Goal: Communication & Community: Connect with others

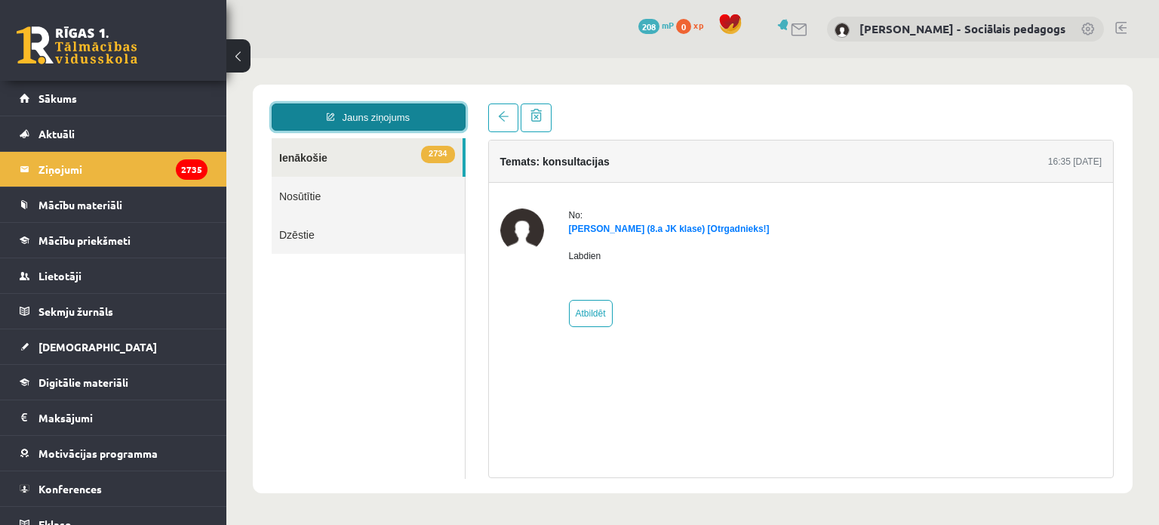
click at [390, 119] on link "Jauns ziņojums" at bounding box center [369, 116] width 194 height 27
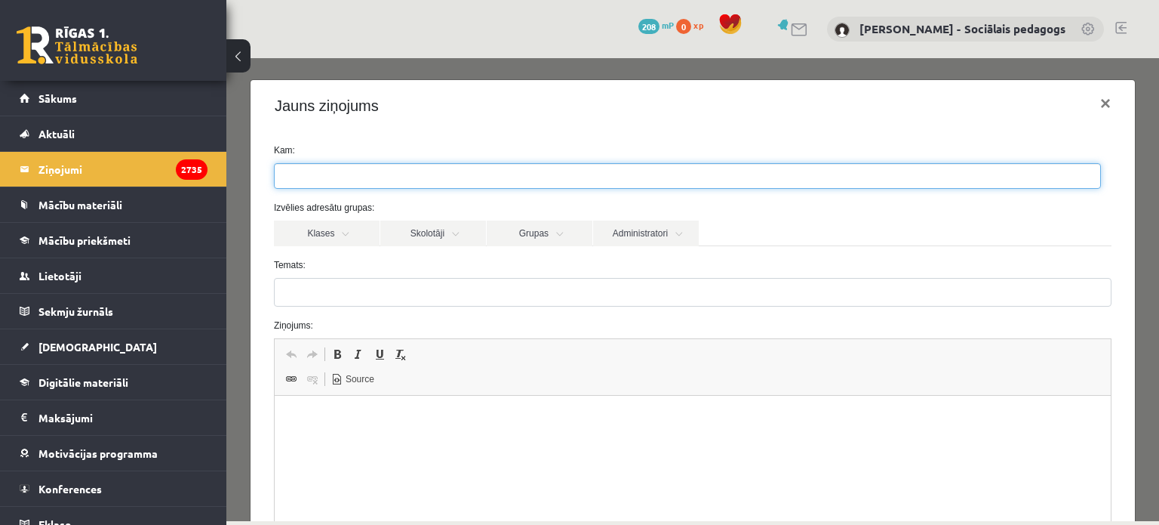
click at [303, 178] on input "search" at bounding box center [301, 176] width 53 height 24
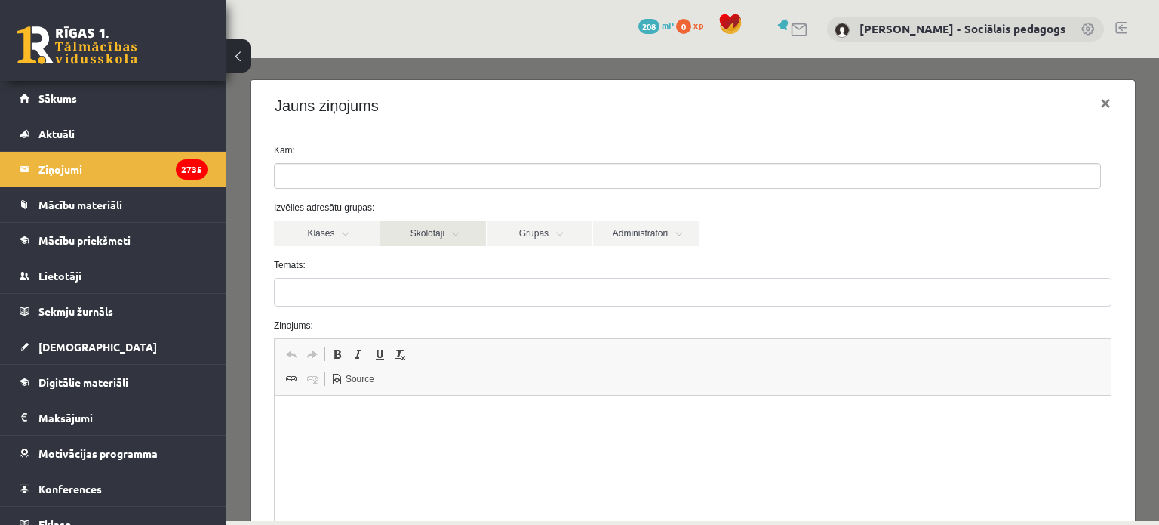
click at [443, 232] on link "Skolotāji" at bounding box center [433, 233] width 106 height 26
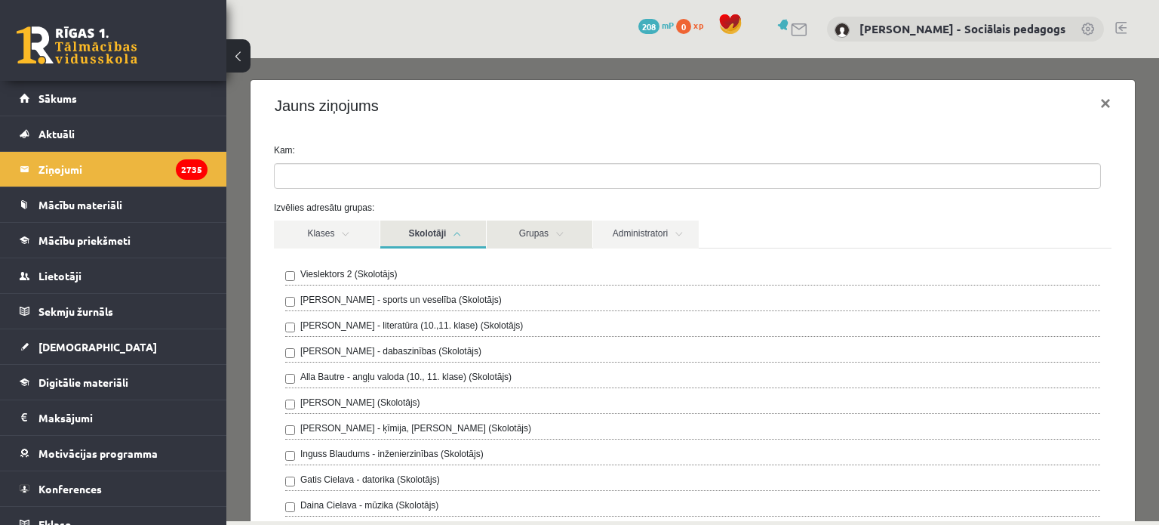
click at [564, 220] on link "Grupas" at bounding box center [540, 234] width 106 height 28
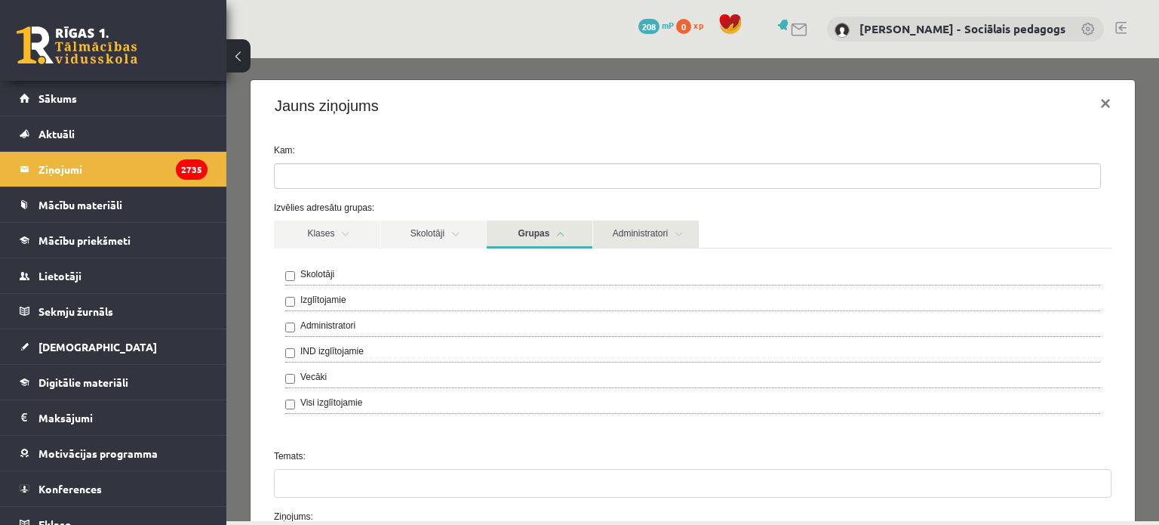
click at [630, 230] on link "Administratori" at bounding box center [646, 234] width 106 height 28
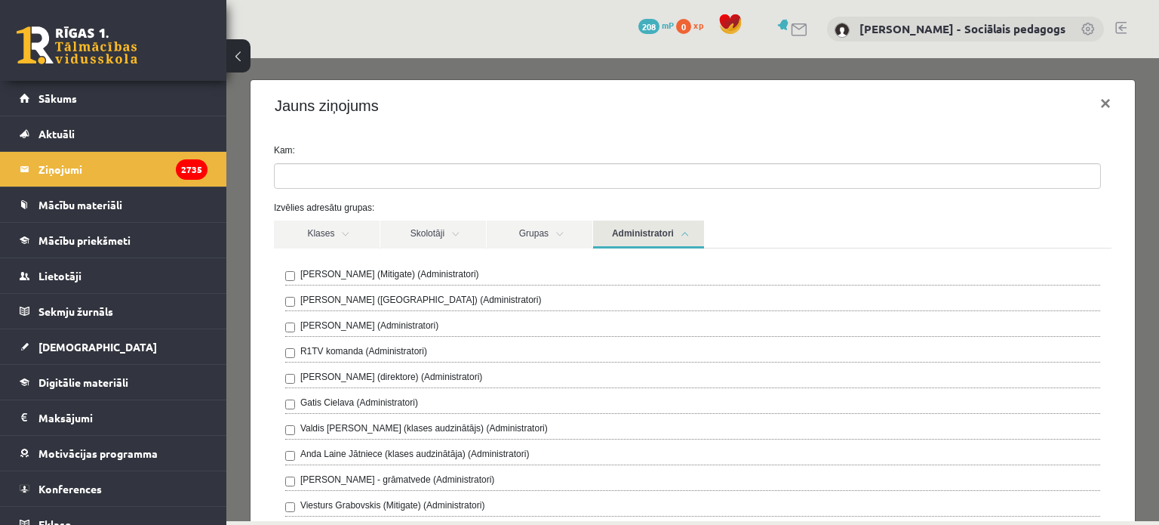
click at [417, 171] on ul at bounding box center [688, 176] width 826 height 24
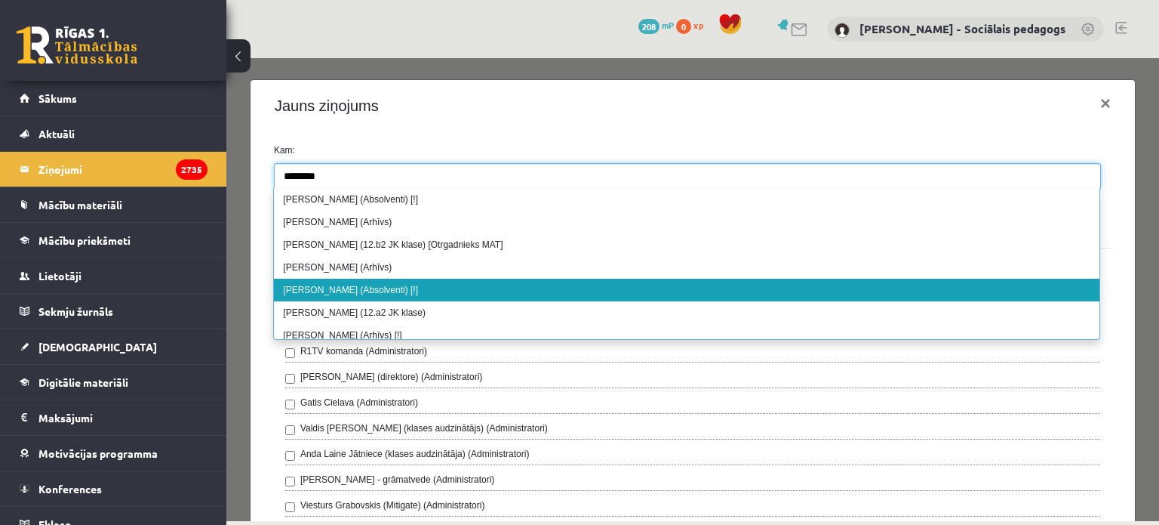
type input "*******"
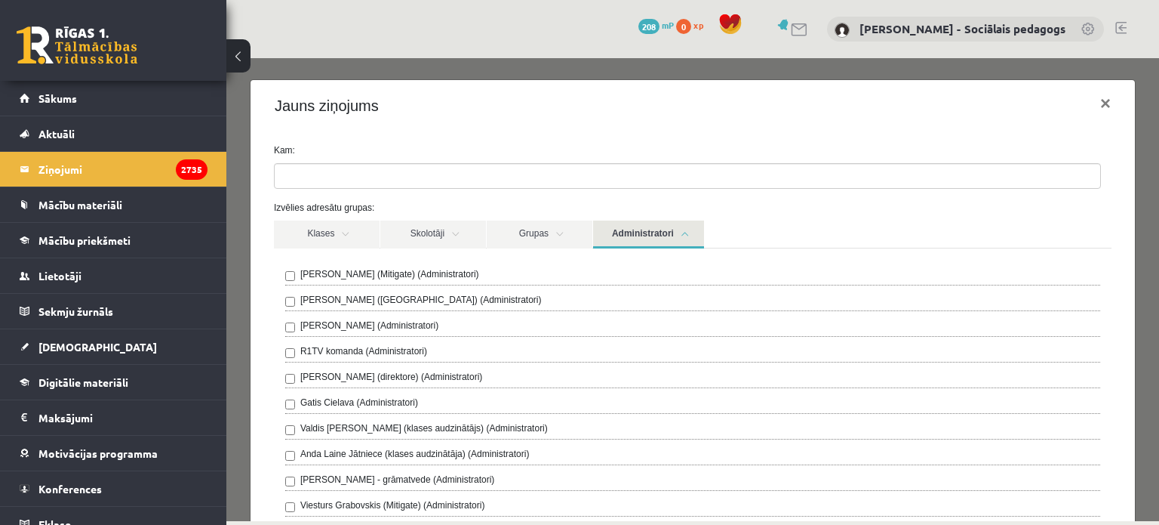
click at [438, 225] on link "Skolotāji" at bounding box center [433, 234] width 106 height 28
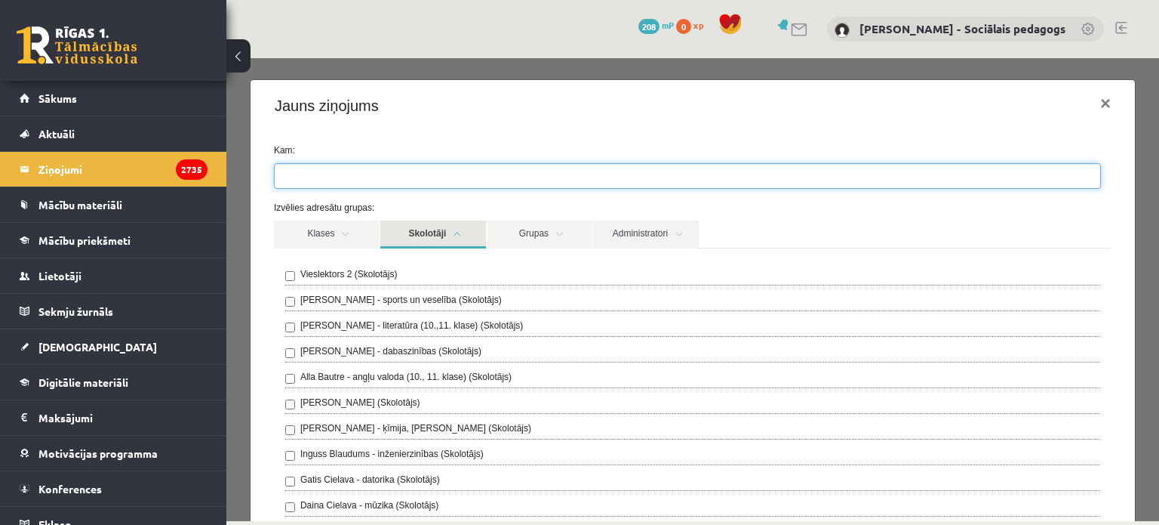
drag, startPoint x: 427, startPoint y: 177, endPoint x: 437, endPoint y: 180, distance: 11.0
click at [437, 180] on ul at bounding box center [688, 176] width 826 height 24
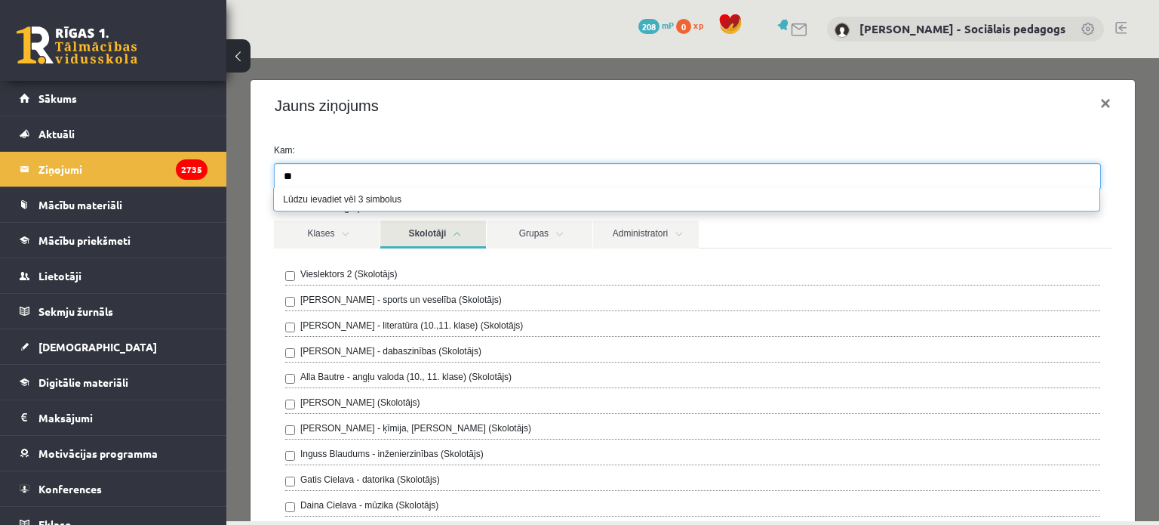
type input "*"
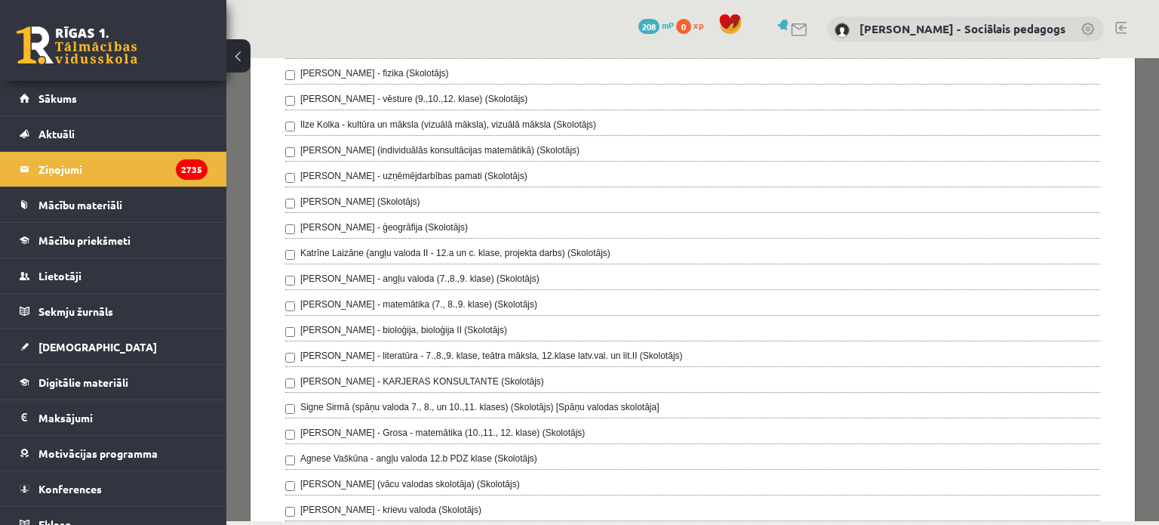
scroll to position [653, 0]
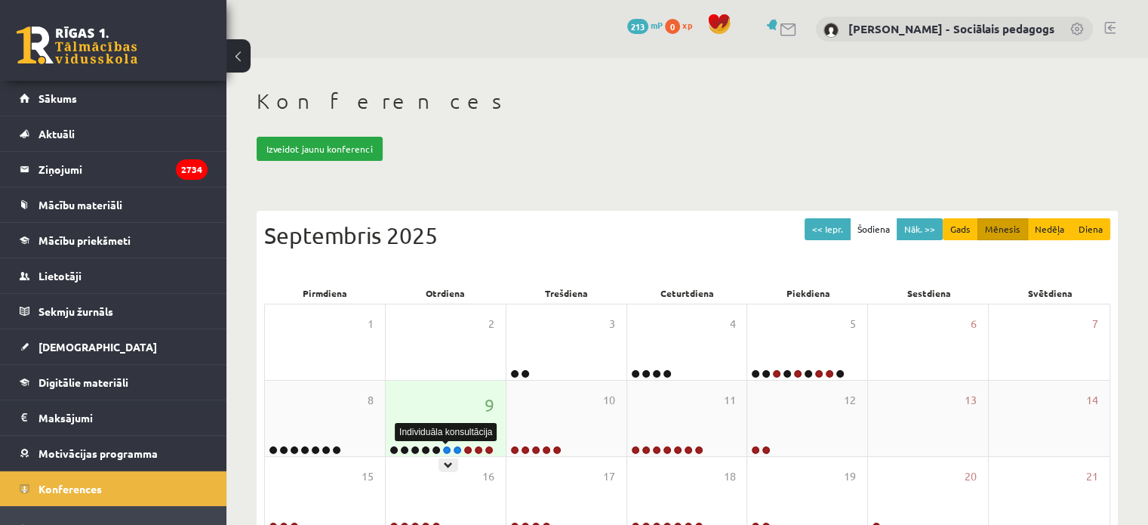
click at [445, 451] on link at bounding box center [446, 449] width 9 height 9
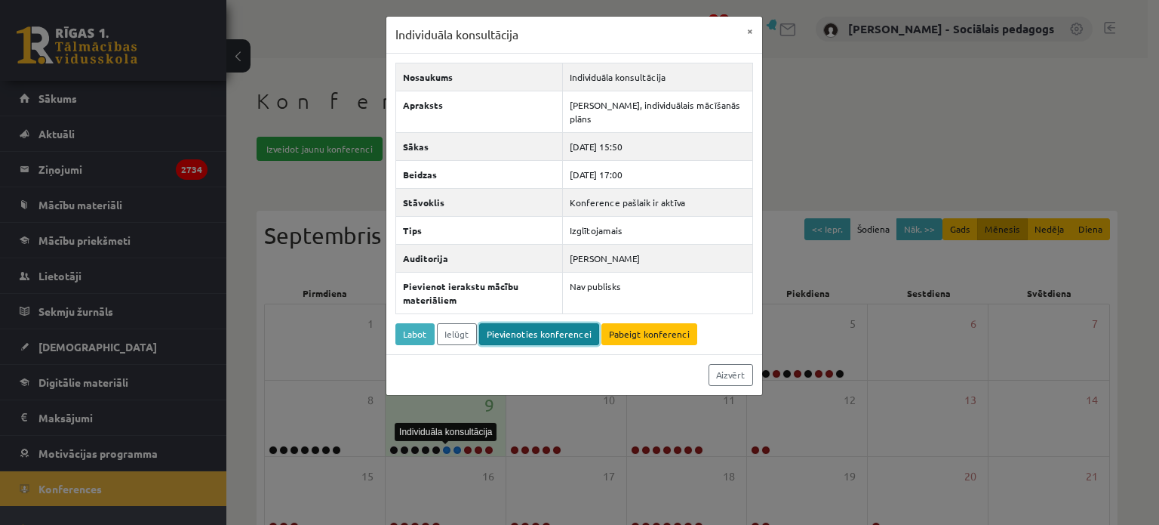
click at [507, 327] on link "Pievienoties konferencei" at bounding box center [539, 334] width 120 height 22
